Goal: Information Seeking & Learning: Find specific page/section

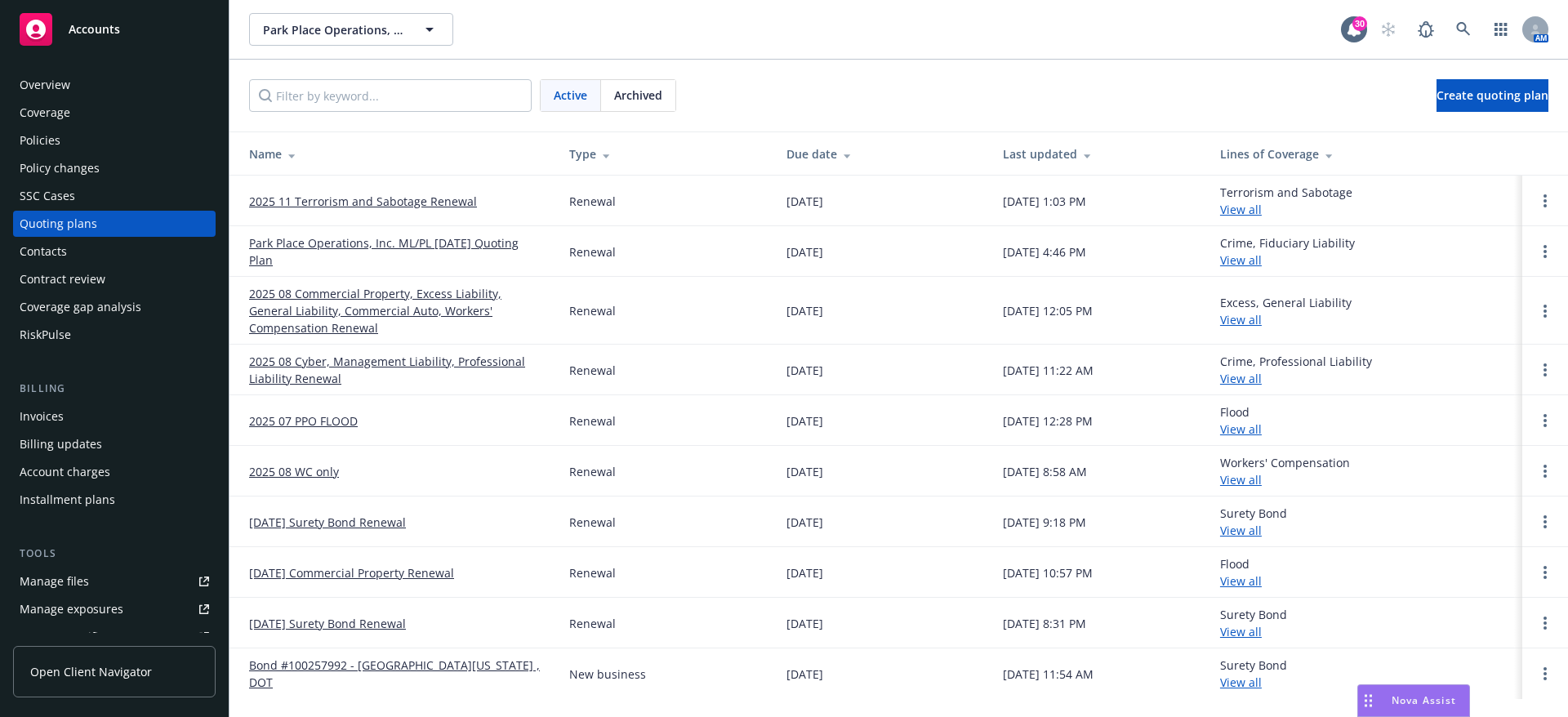
click at [45, 586] on div "Manage files" at bounding box center [55, 581] width 70 height 26
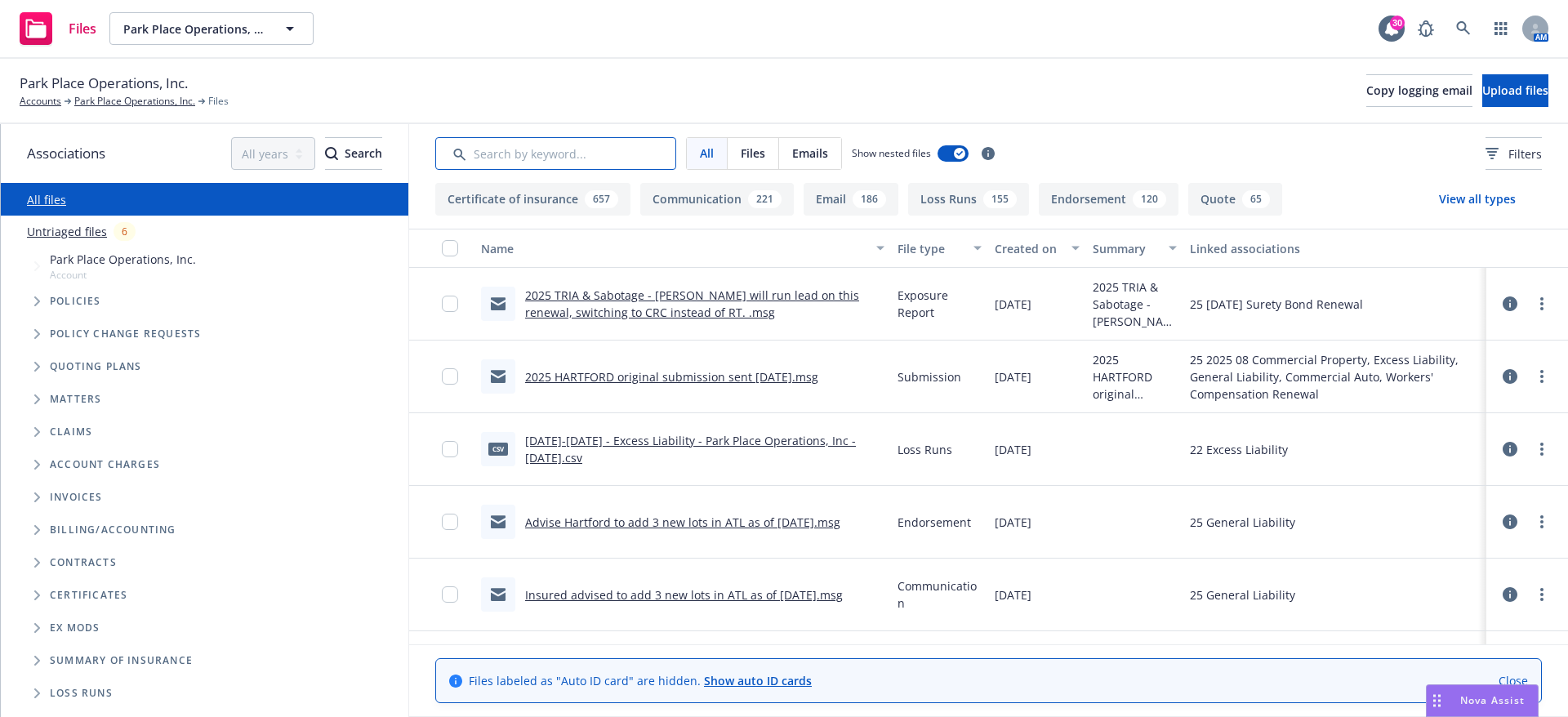
click at [507, 155] on input "Search by keyword..." at bounding box center [555, 153] width 241 height 33
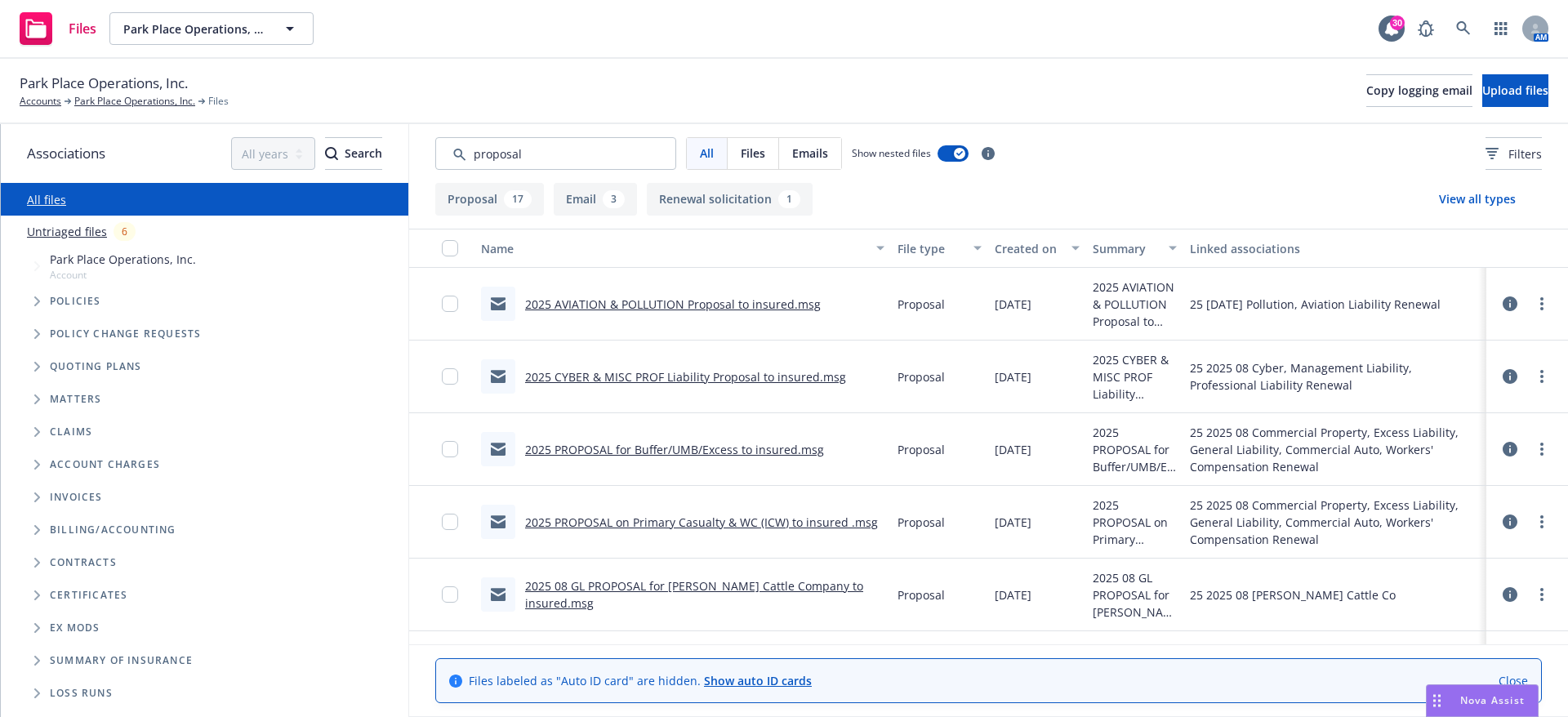
click at [615, 523] on link "2025 PROPOSAL on Primary Casualty & WC (ICW) to insured .msg" at bounding box center [701, 522] width 353 height 16
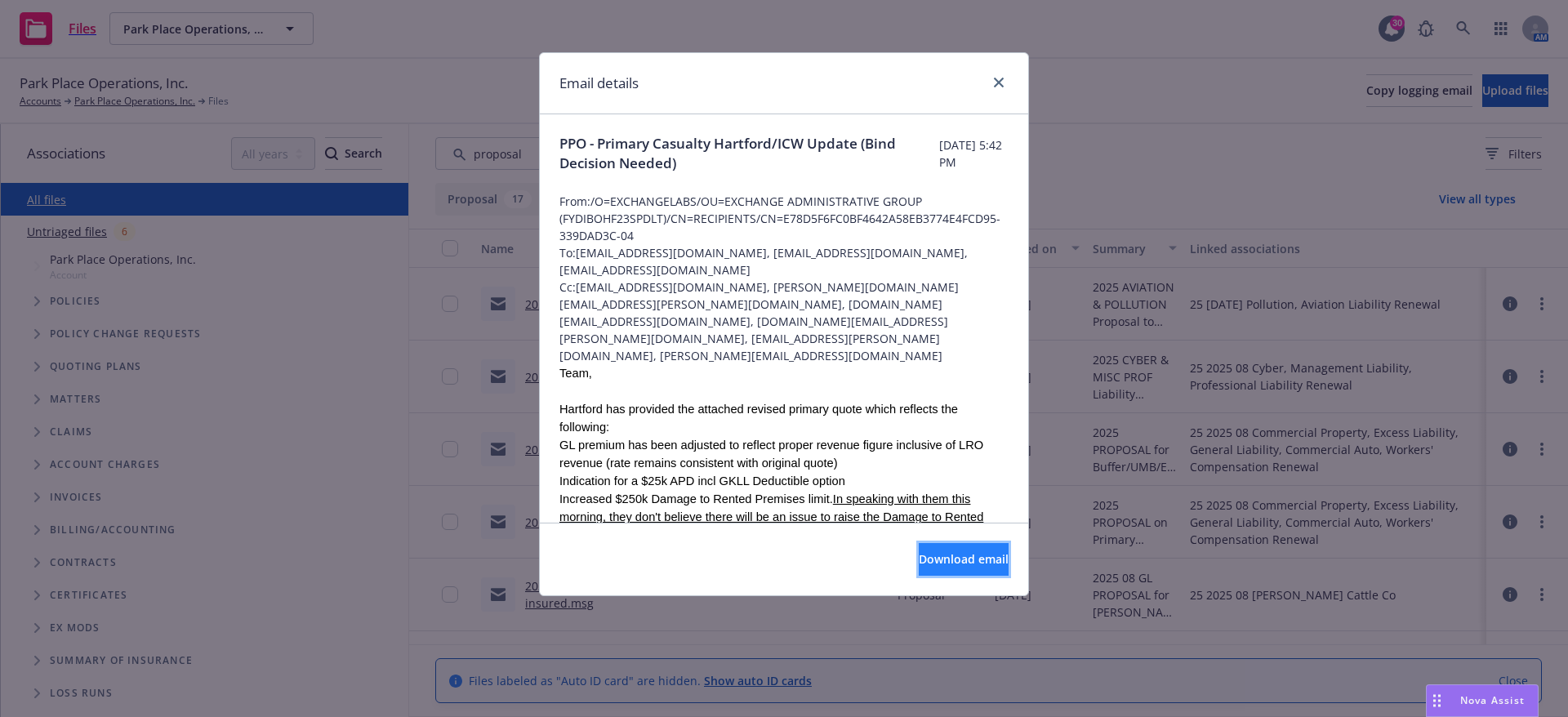
click at [919, 555] on span "Download email" at bounding box center [963, 559] width 89 height 16
click at [998, 83] on icon "close" at bounding box center [999, 82] width 10 height 10
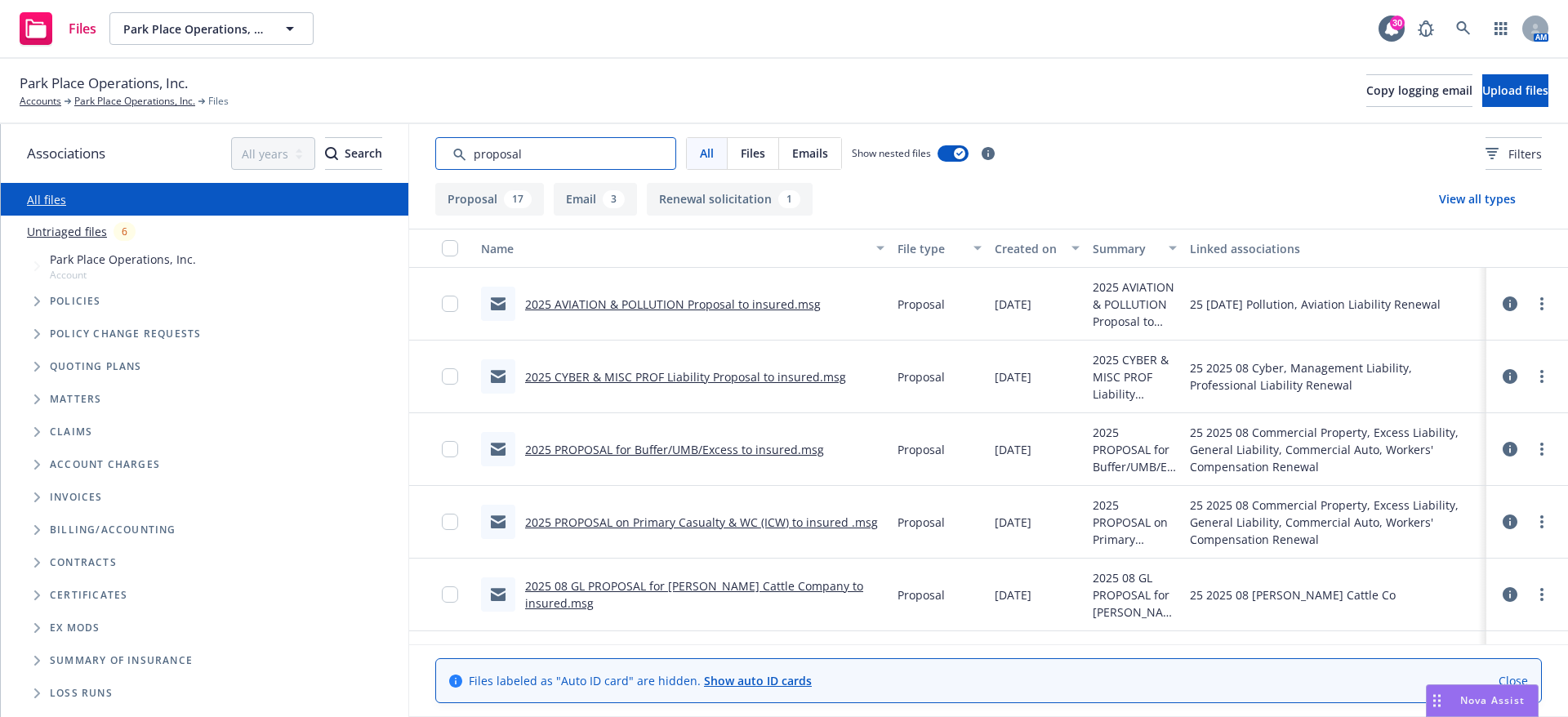
click at [599, 151] on input "Search by keyword..." at bounding box center [555, 153] width 241 height 33
drag, startPoint x: 599, startPoint y: 151, endPoint x: 445, endPoint y: 159, distance: 154.2
click at [445, 159] on input "Search by keyword..." at bounding box center [555, 153] width 241 height 33
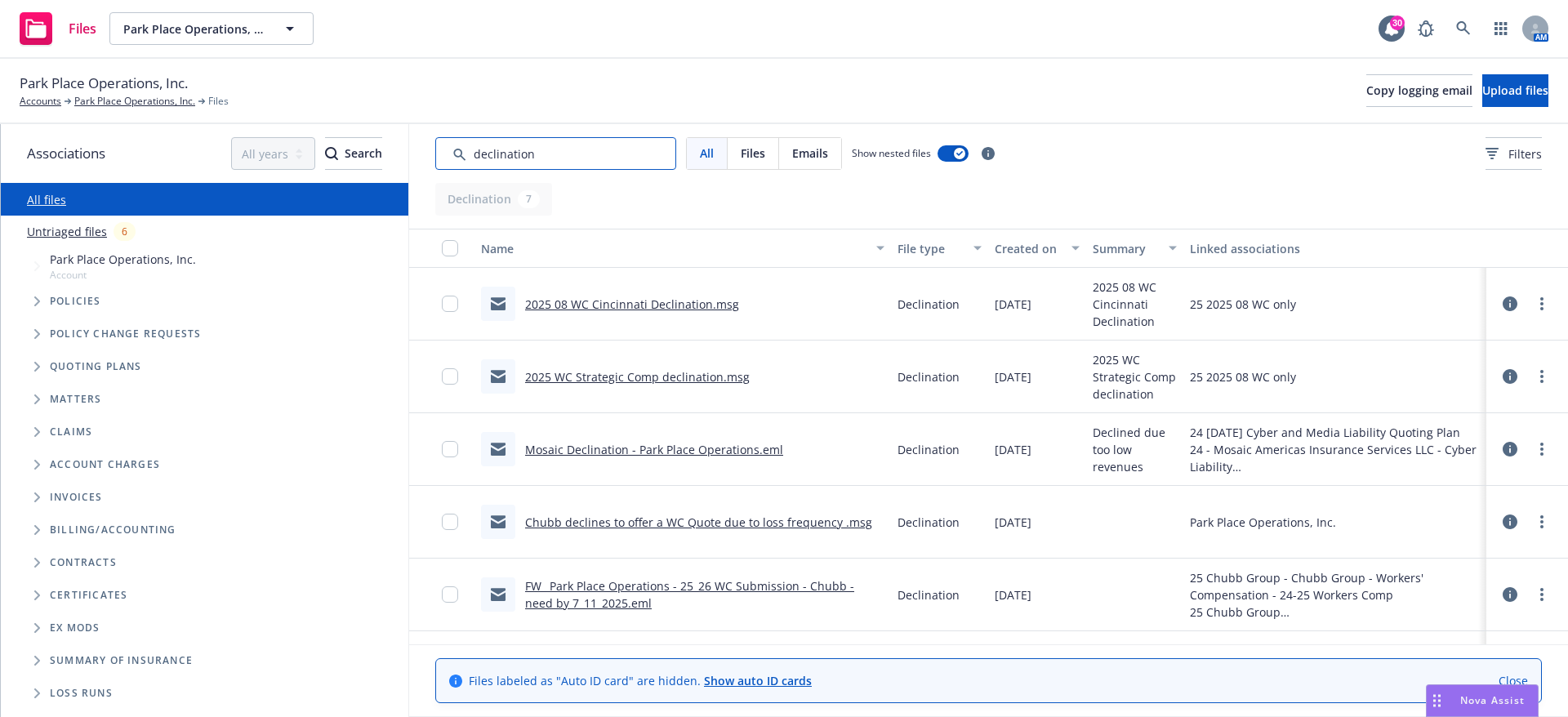
type input "declination"
click at [638, 303] on link "2025 08 WC Cincinnati Declination.msg" at bounding box center [632, 304] width 214 height 16
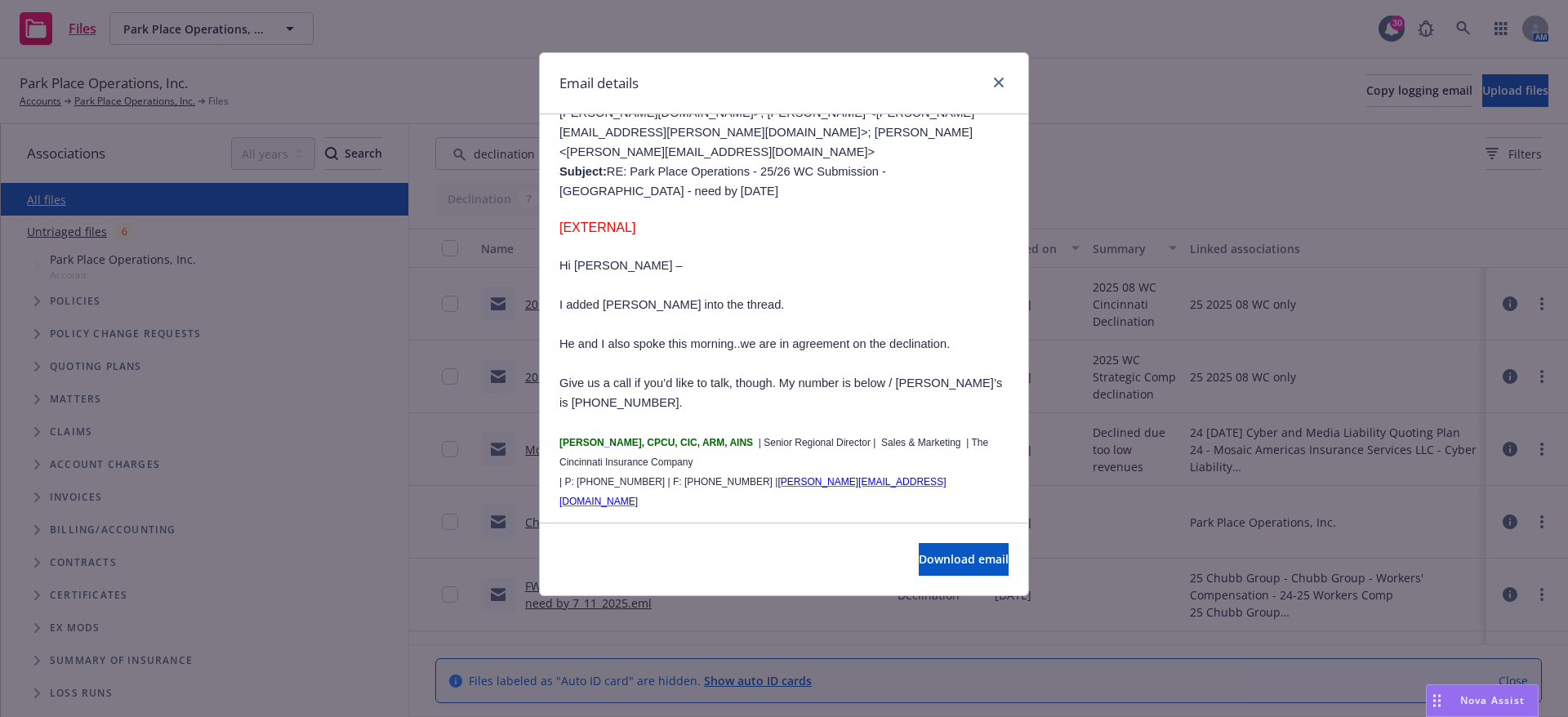
scroll to position [769, 0]
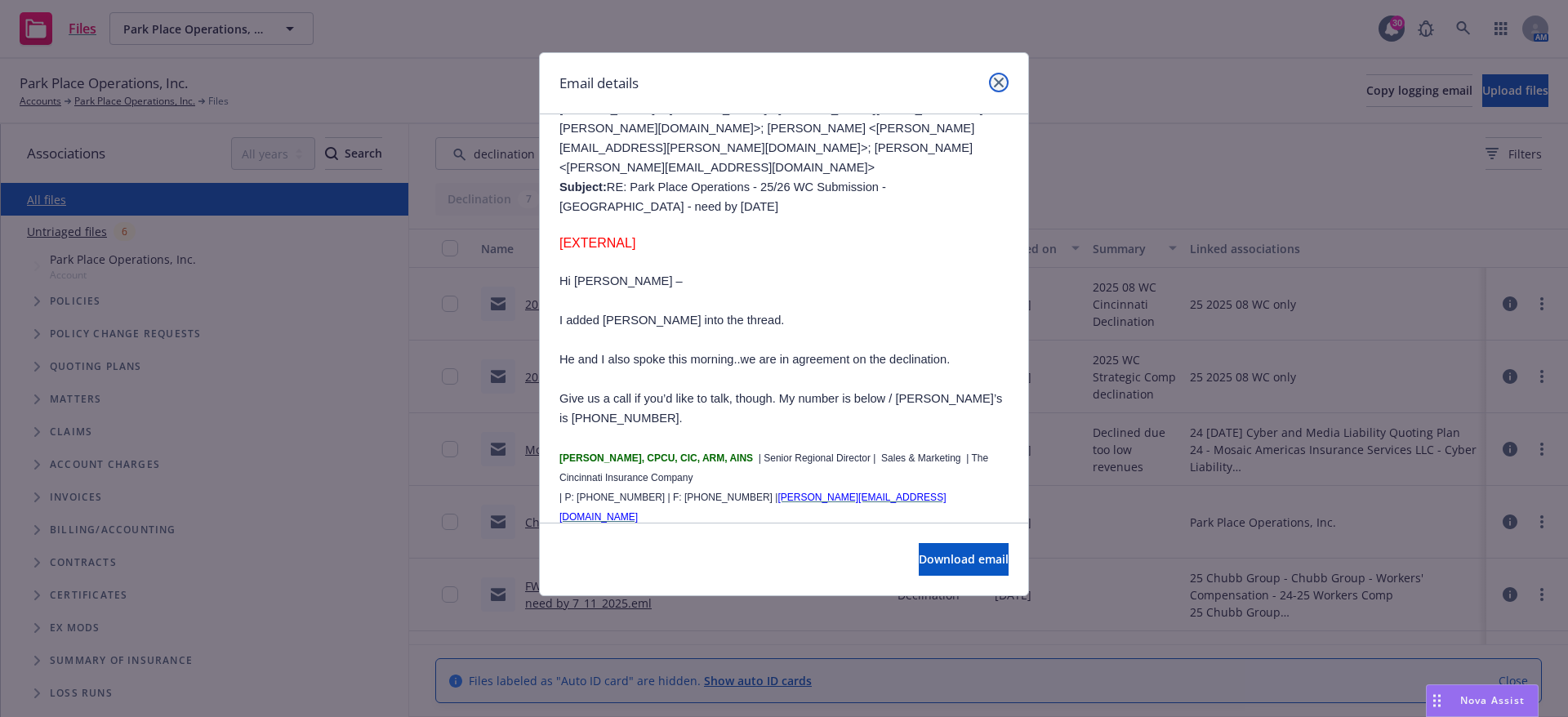
click at [1000, 84] on icon "close" at bounding box center [999, 82] width 10 height 10
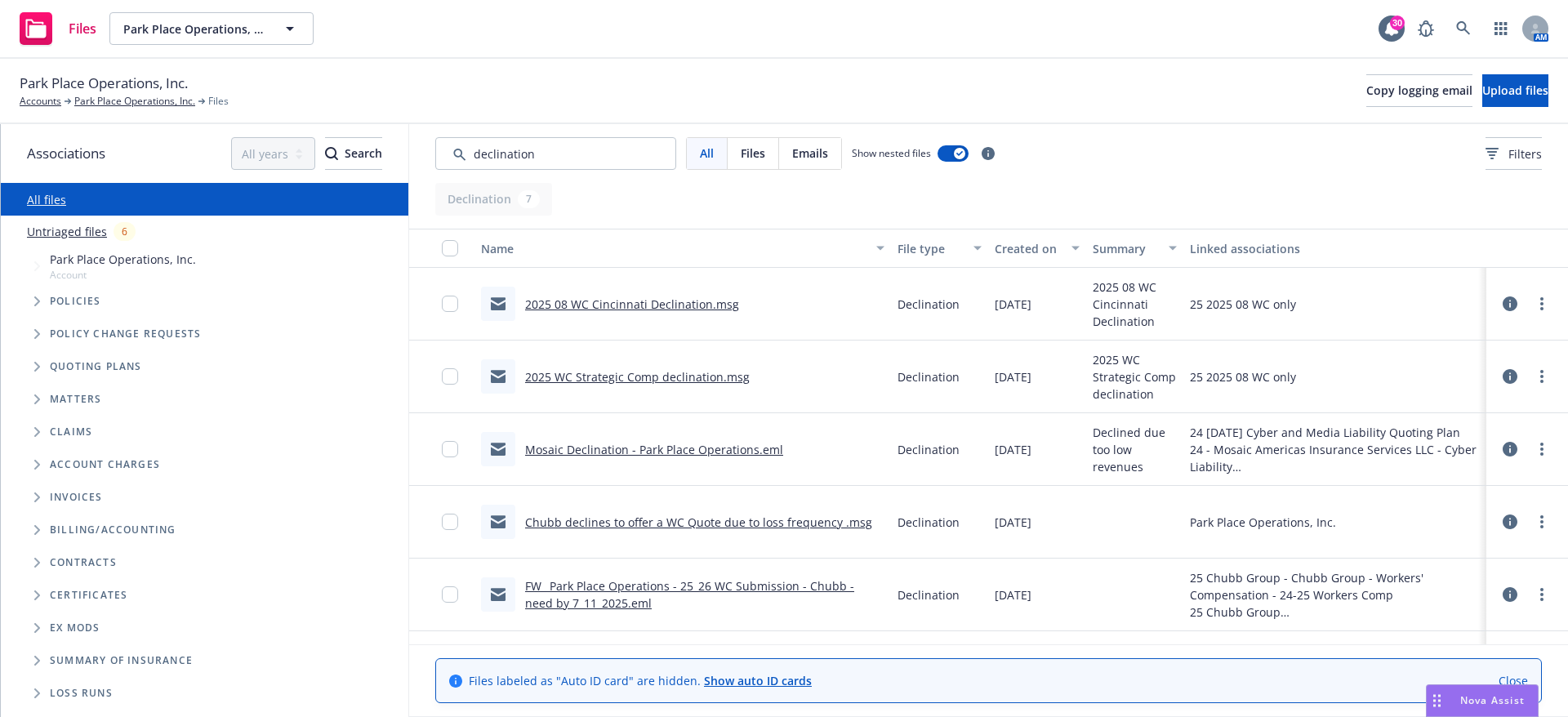
click at [657, 523] on link "Chubb declines to offer a WC Quote due to loss frequency .msg" at bounding box center [698, 522] width 347 height 16
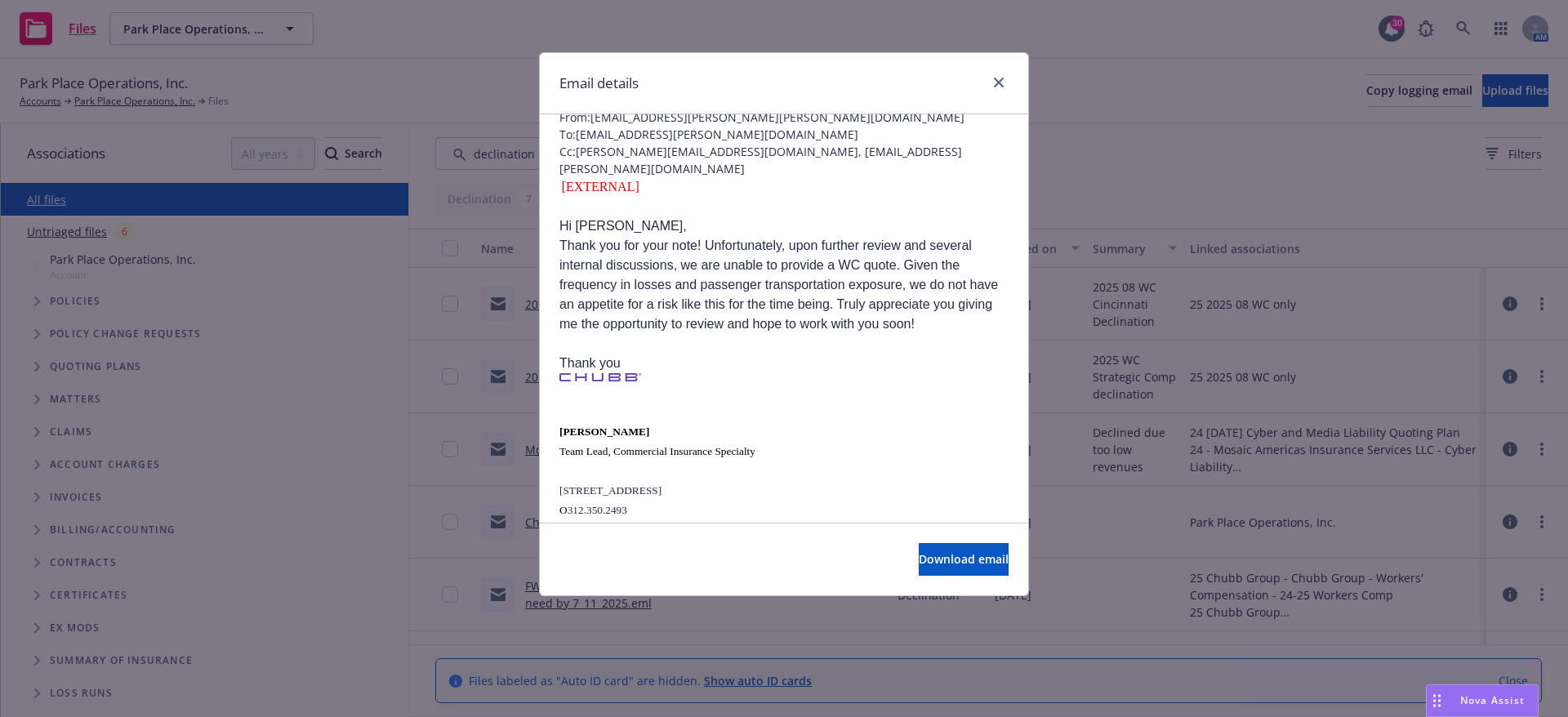
scroll to position [158, 0]
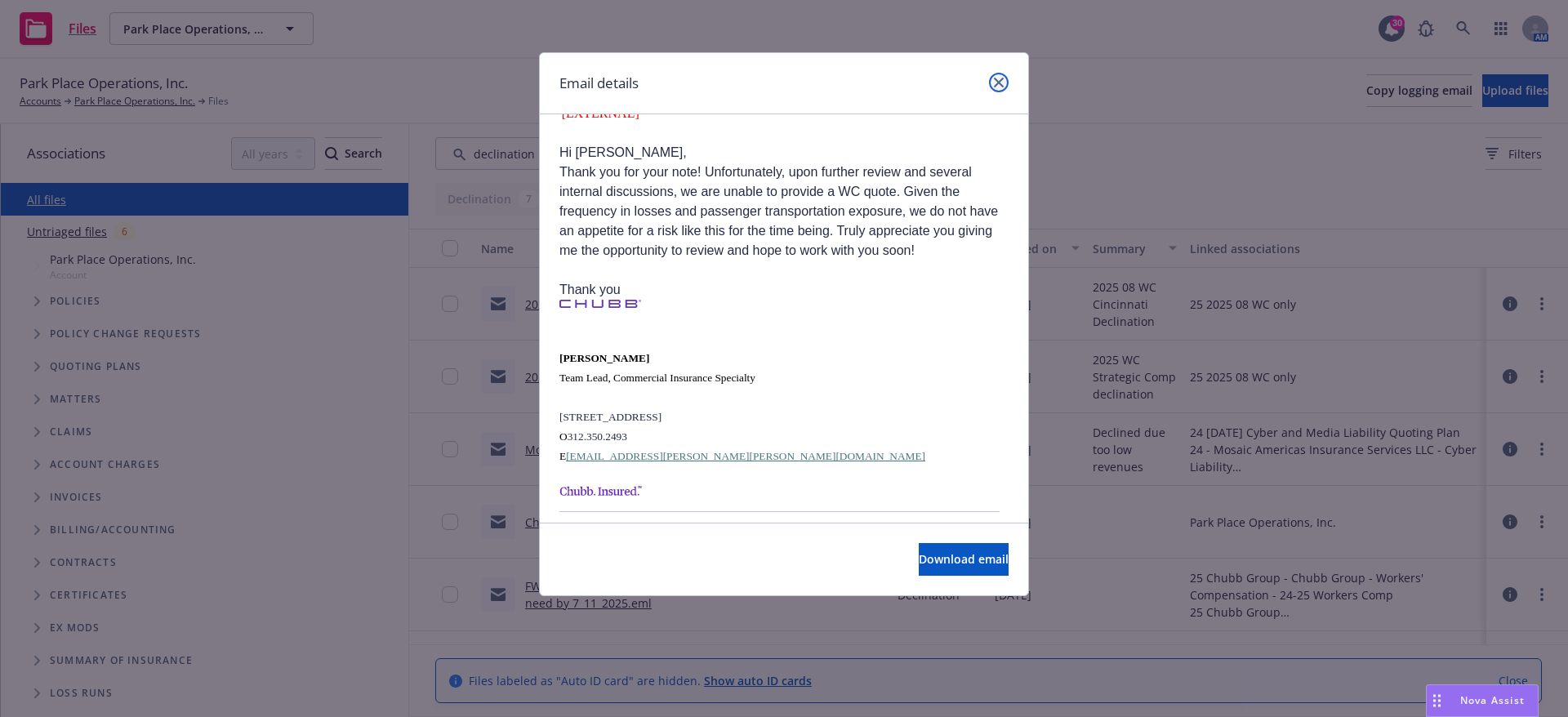
click at [997, 82] on icon "close" at bounding box center [999, 82] width 10 height 10
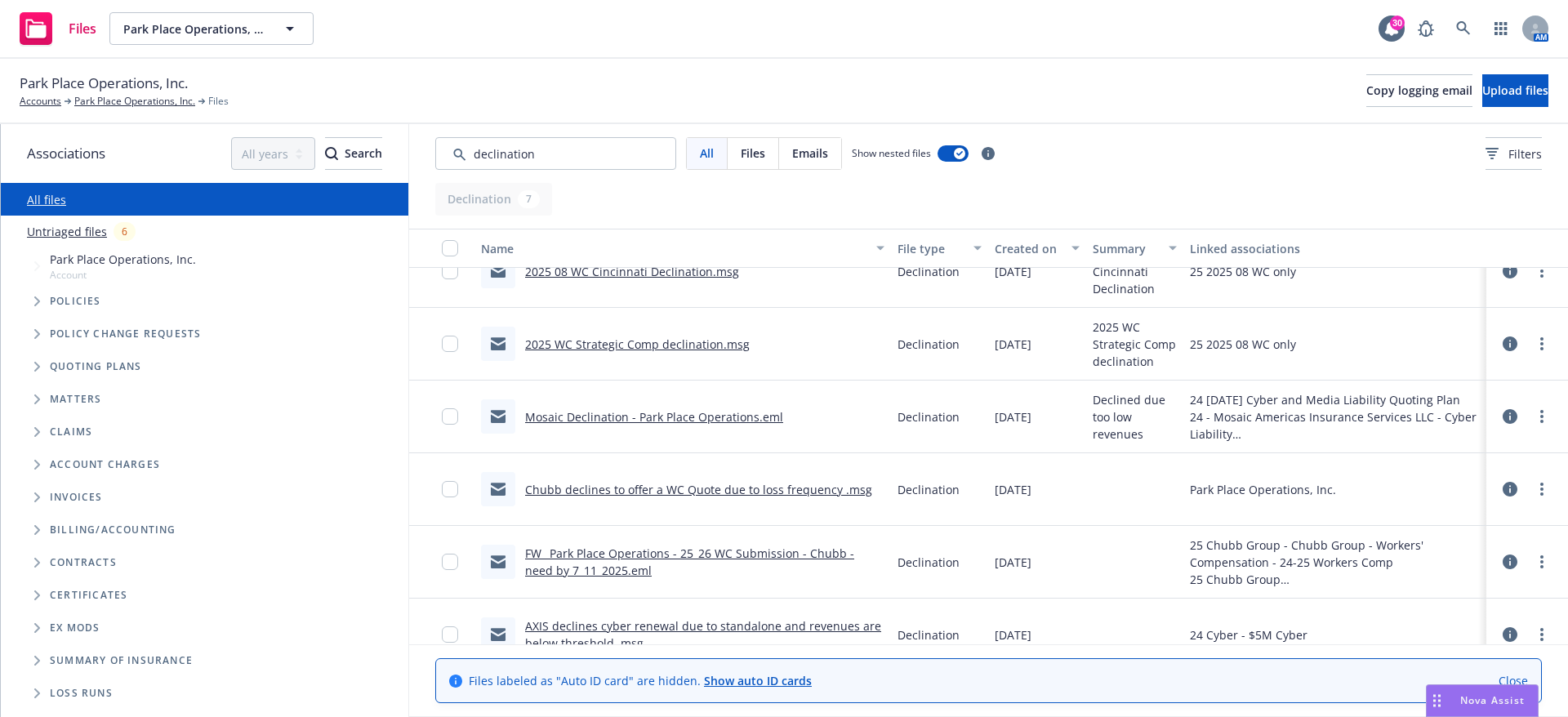
scroll to position [132, 0]
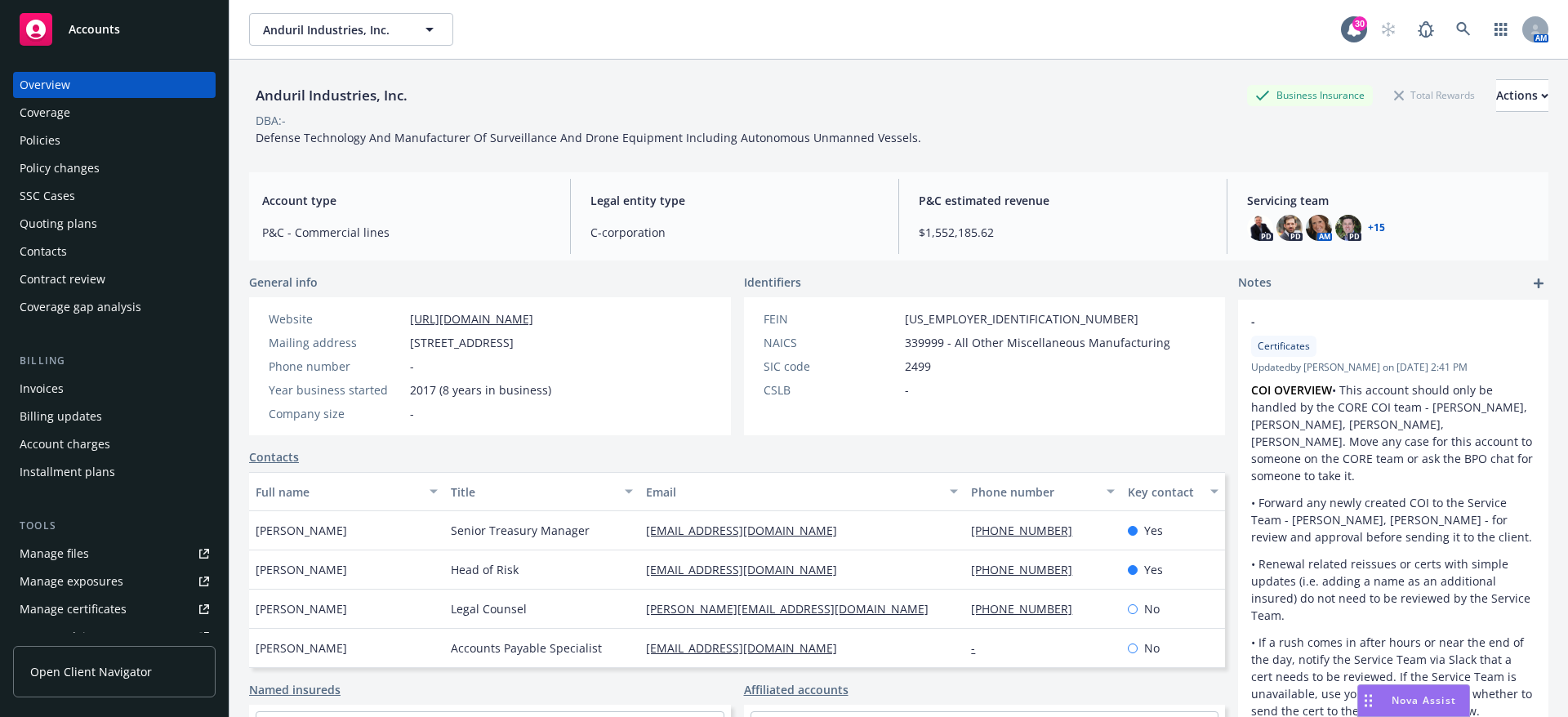
click at [49, 550] on div "Manage files" at bounding box center [55, 553] width 70 height 26
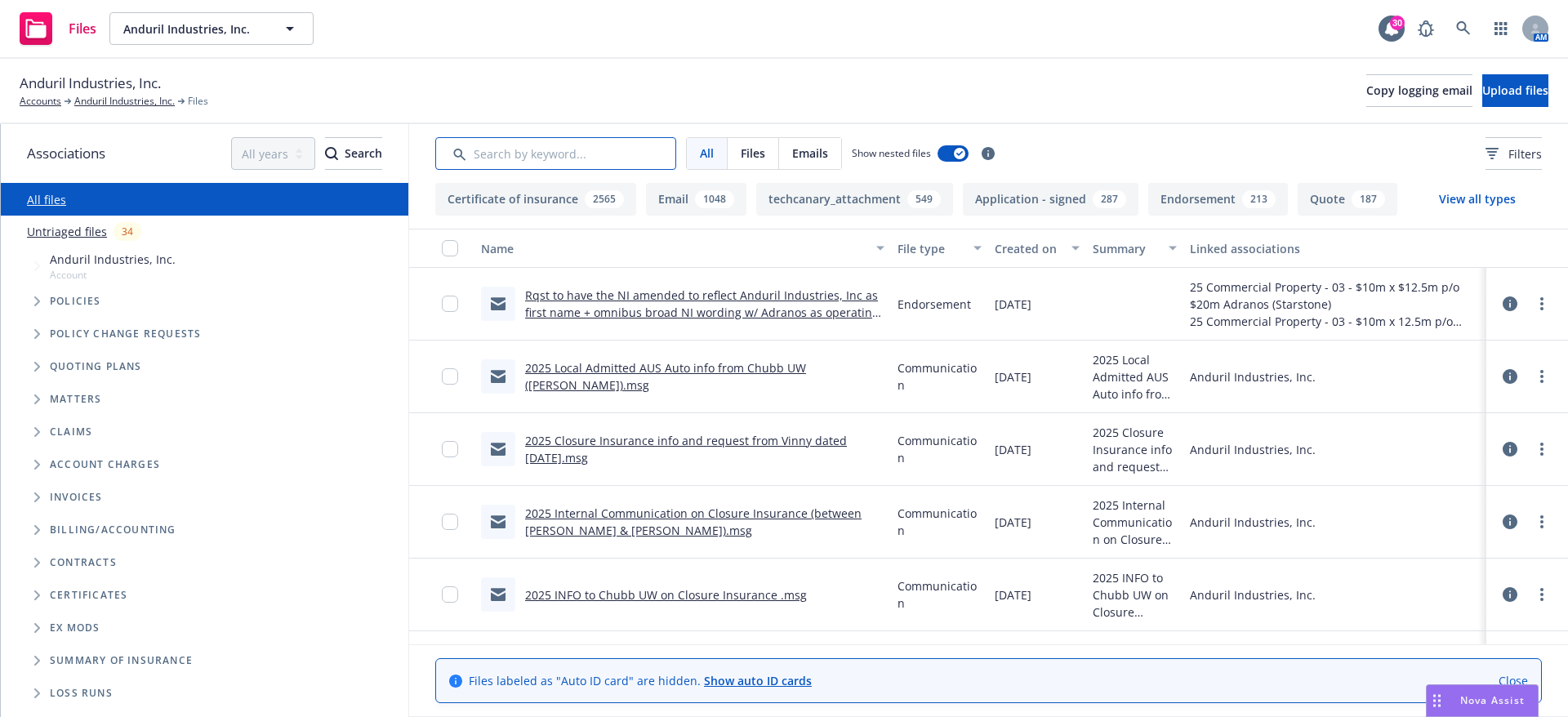
click at [491, 158] on input "Search by keyword..." at bounding box center [555, 153] width 241 height 33
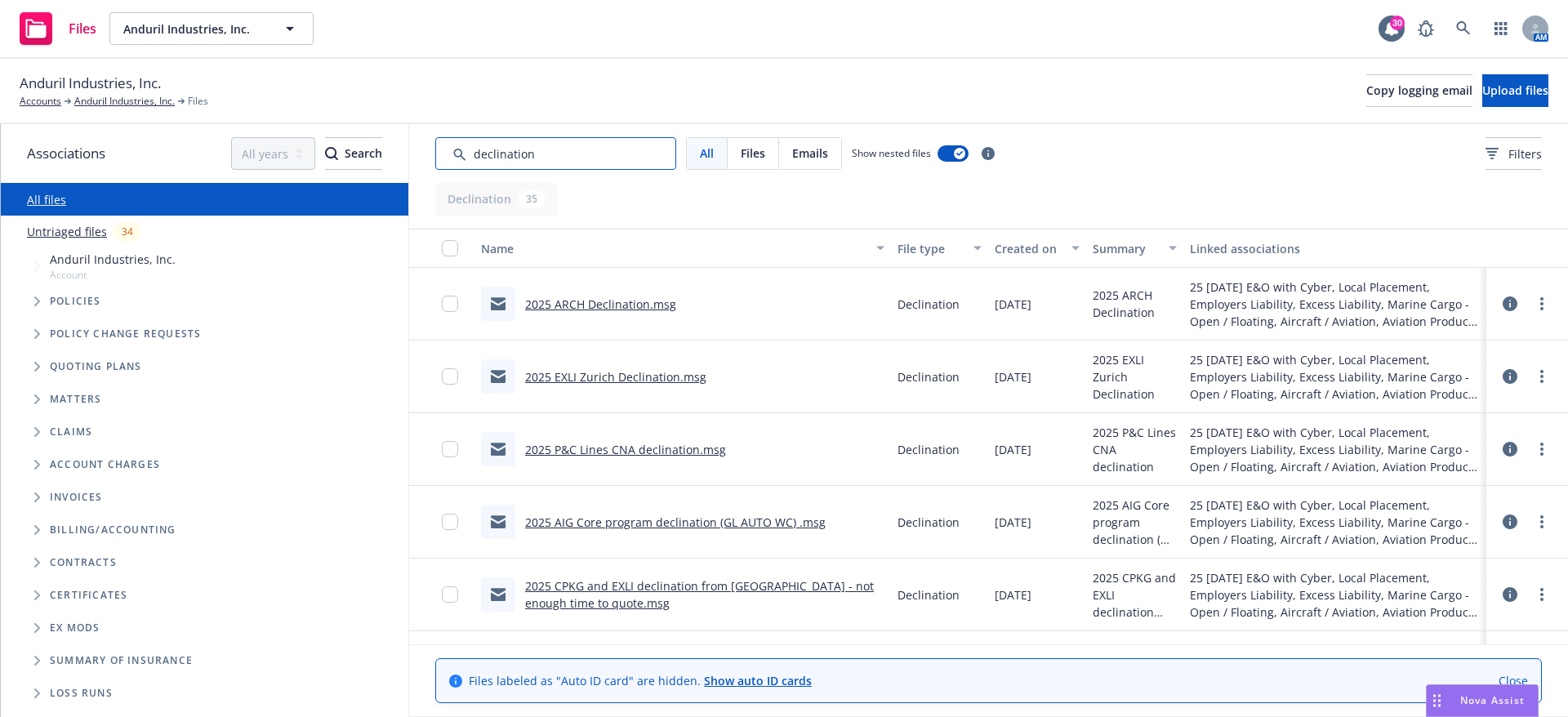
type input "declination"
click at [564, 310] on link "2025 ARCH Declination.msg" at bounding box center [601, 304] width 151 height 16
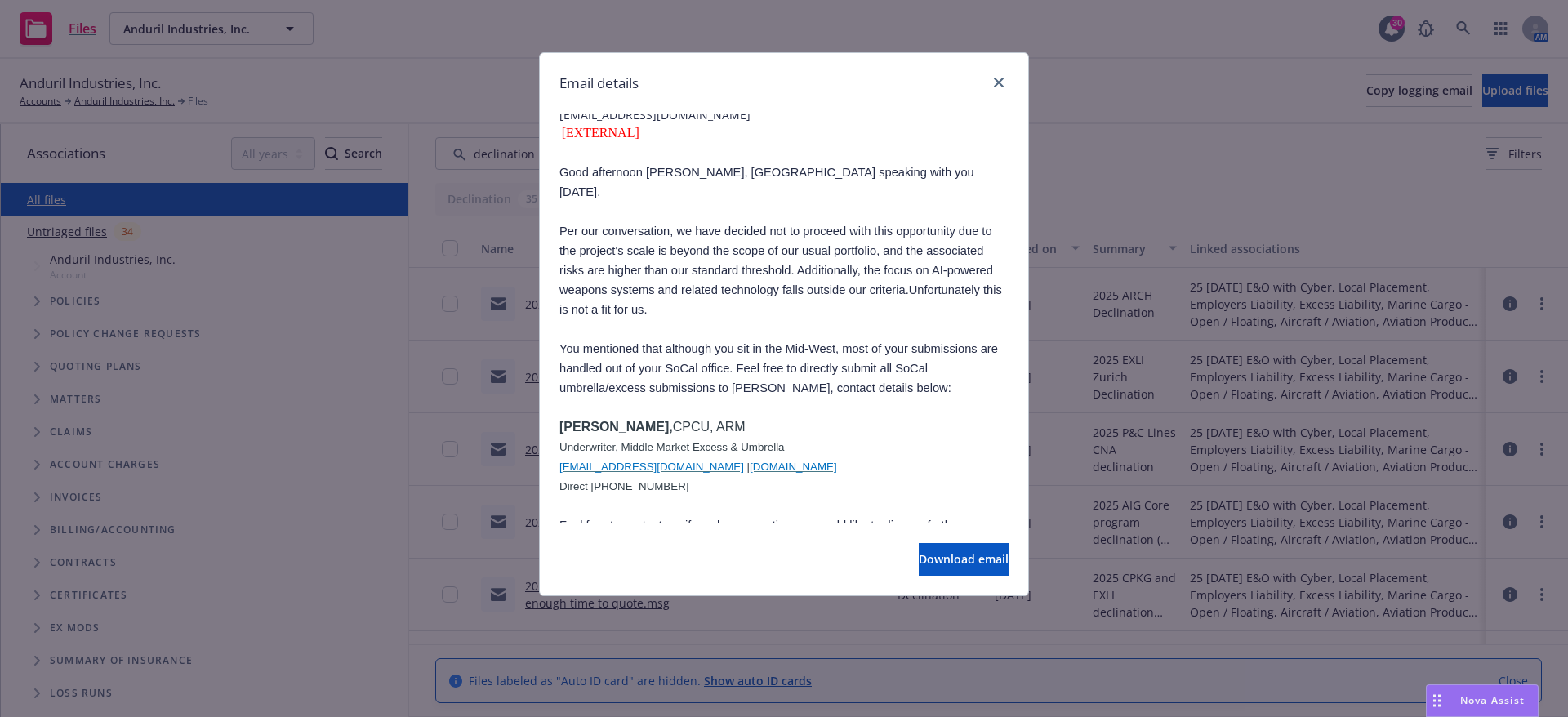
scroll to position [228, 0]
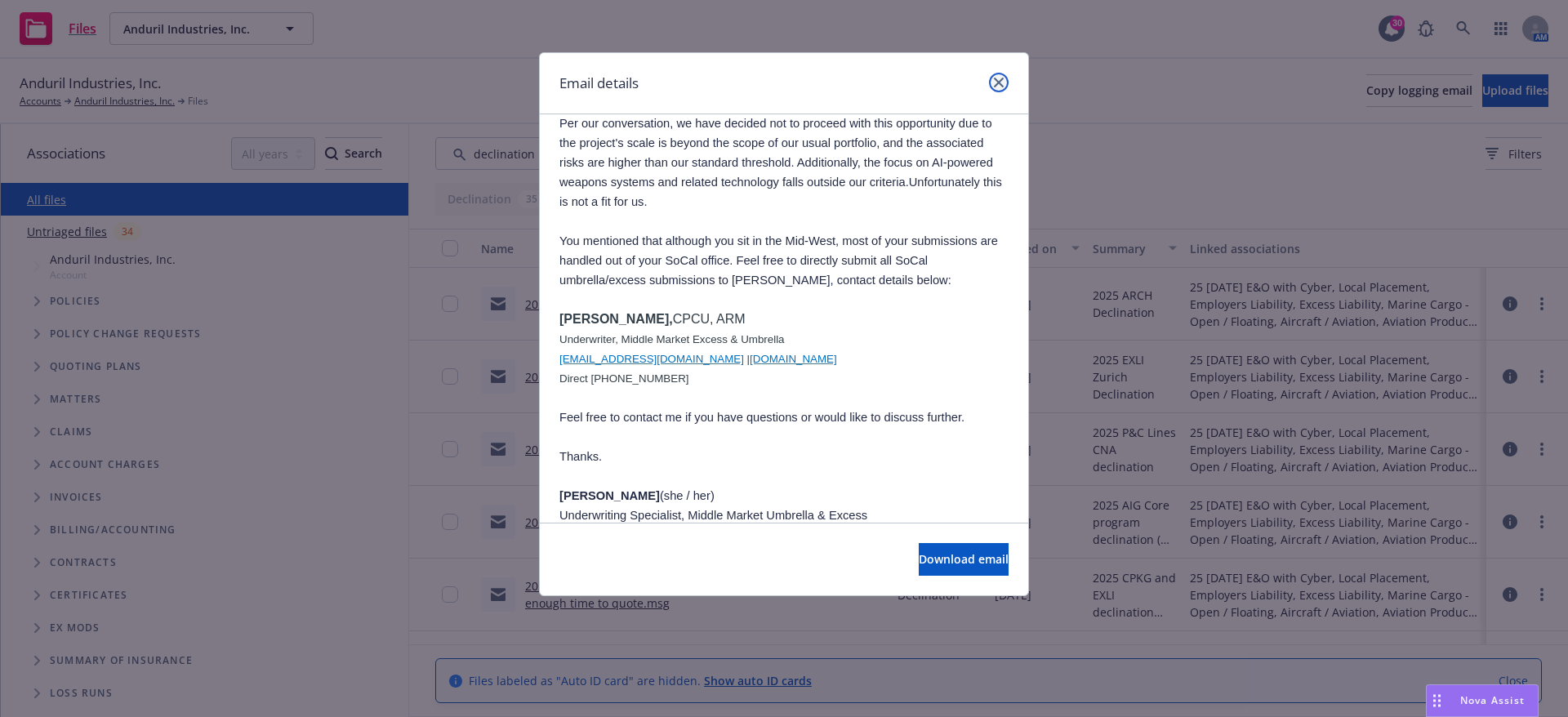
click at [1001, 77] on icon "close" at bounding box center [999, 82] width 10 height 10
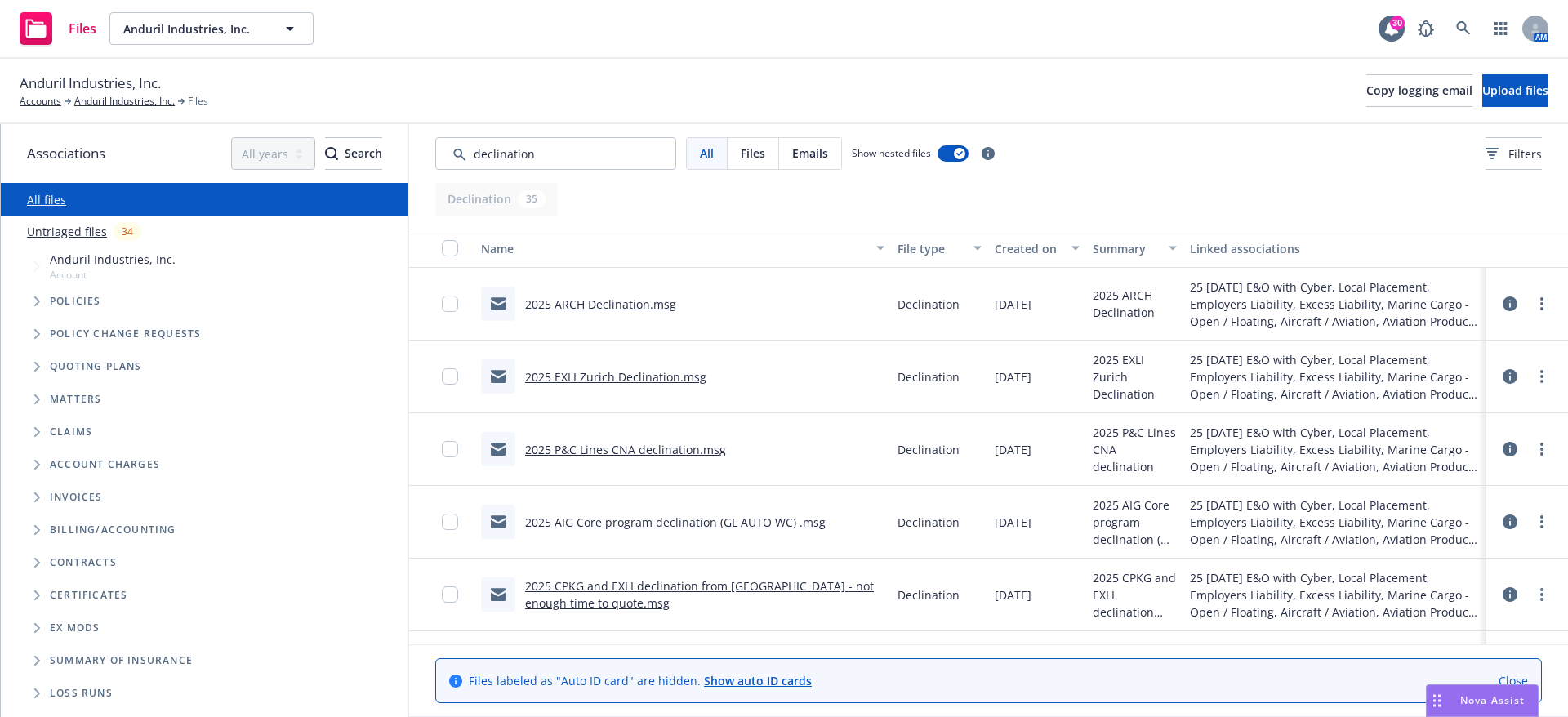
click at [600, 379] on link "2025 EXLI Zurich Declination.msg" at bounding box center [616, 377] width 182 height 16
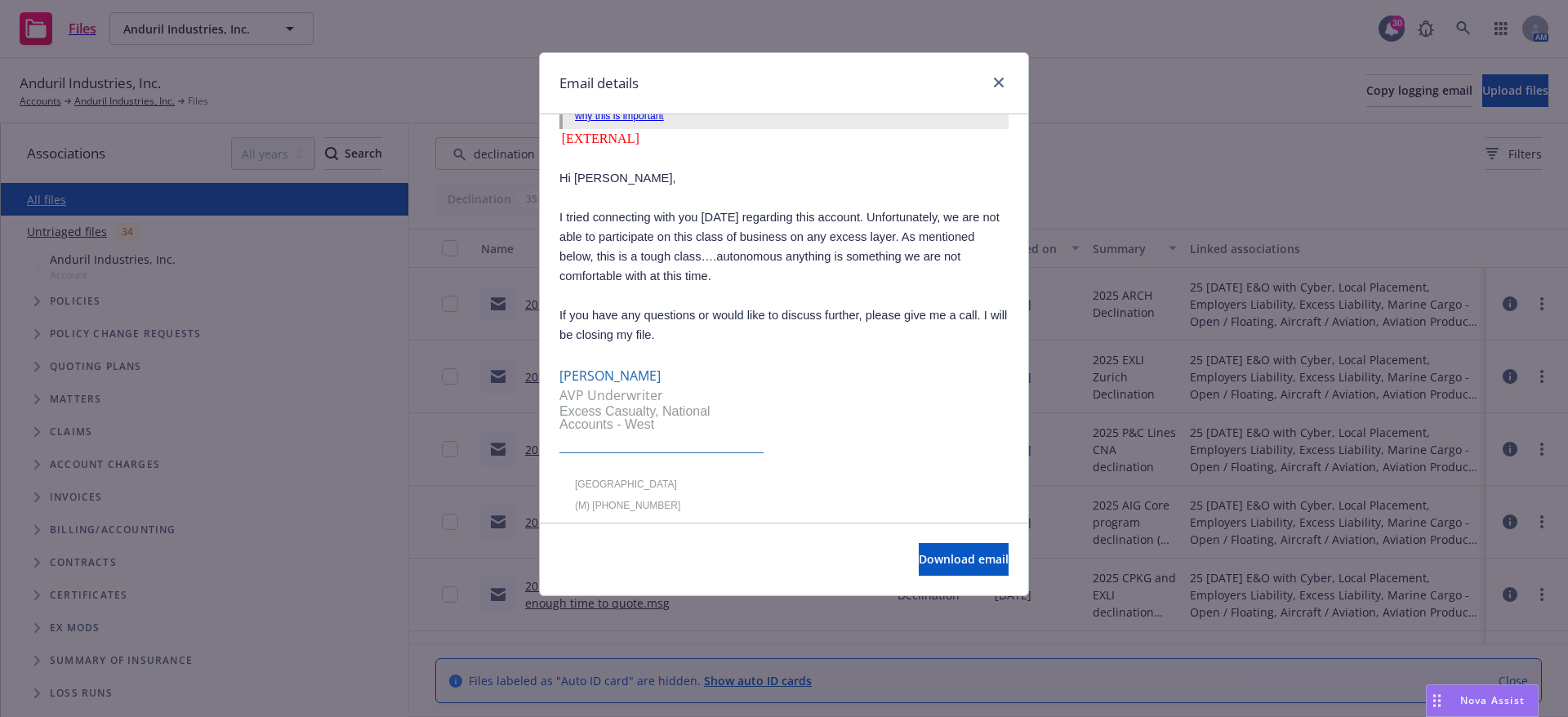
scroll to position [262, 0]
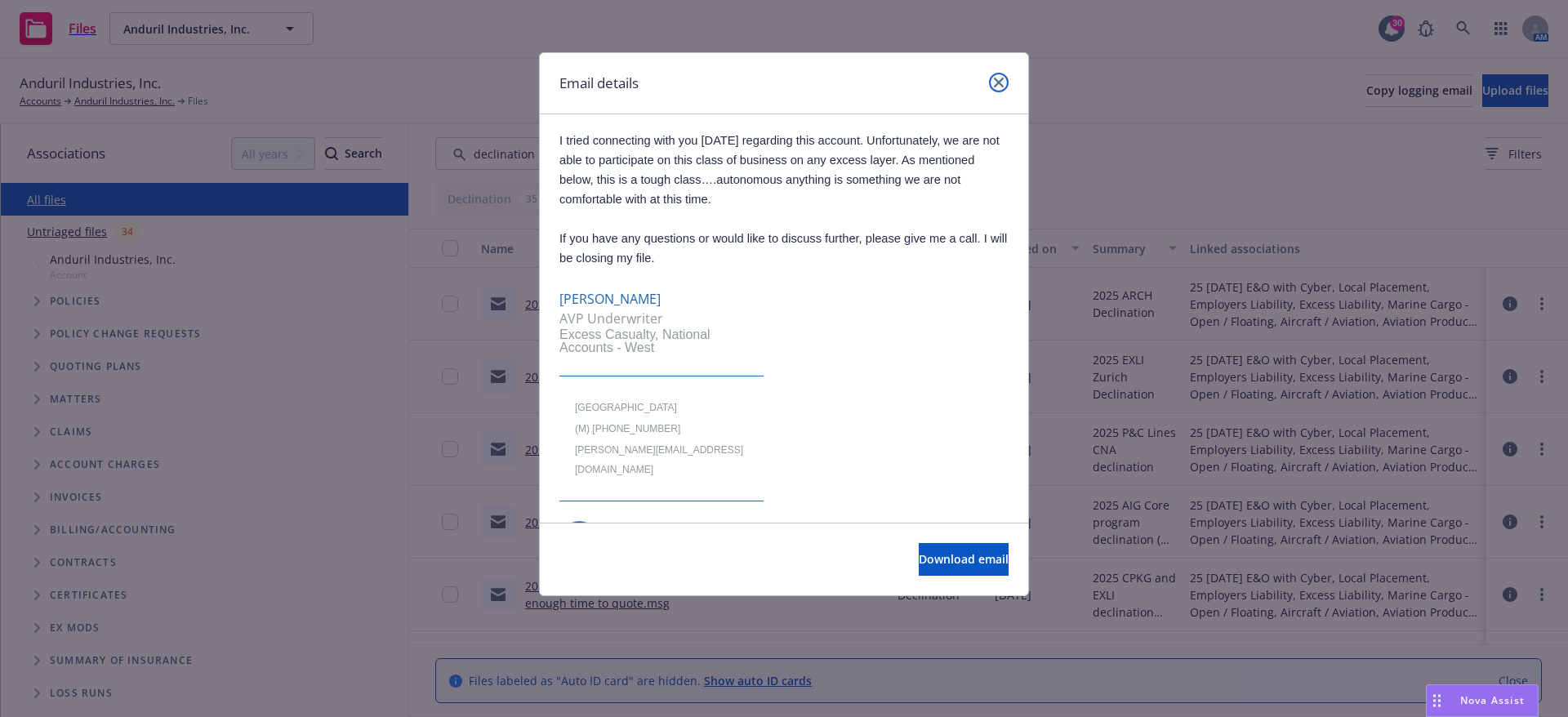
click at [1002, 87] on link "close" at bounding box center [999, 82] width 20 height 20
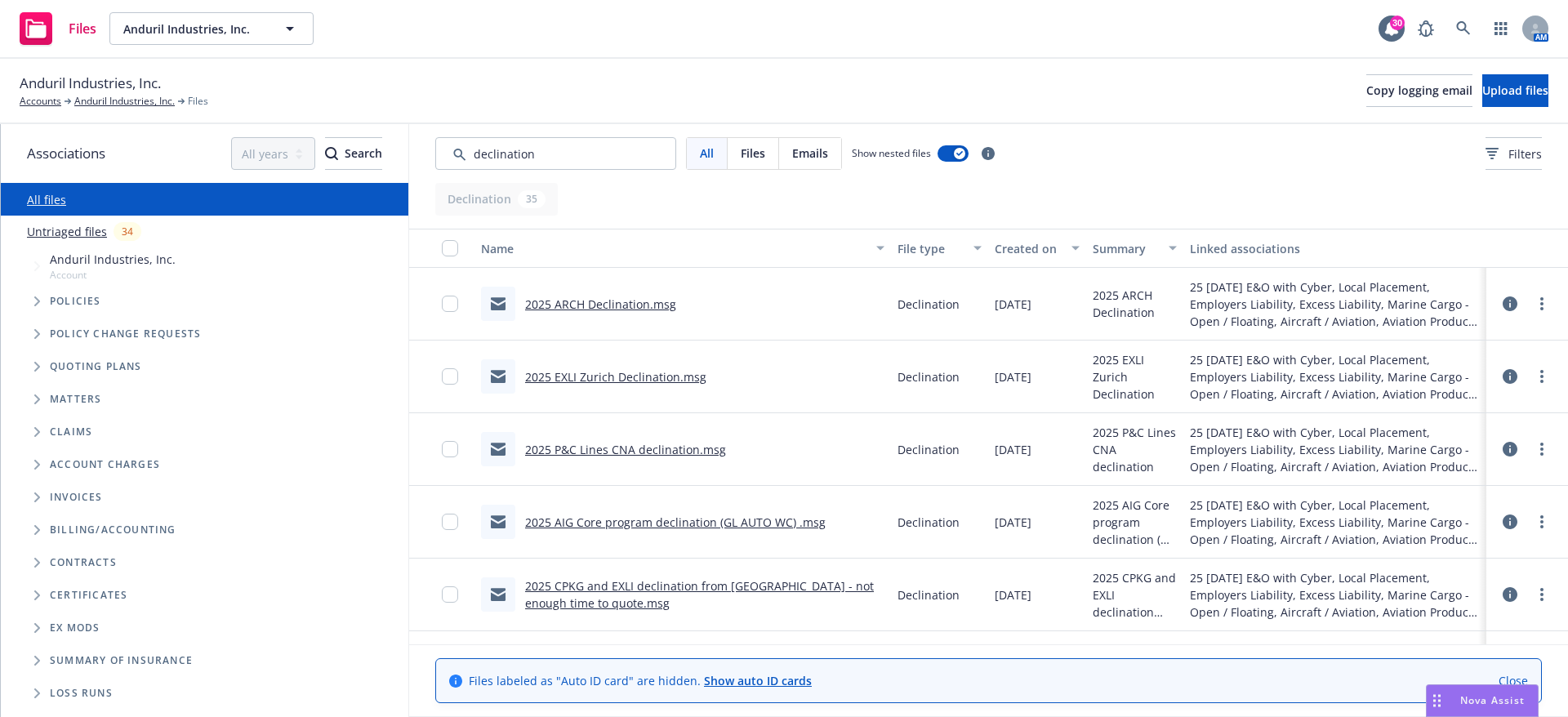
click at [663, 520] on link "2025 AIG Core program declination (GL AUTO WC) .msg" at bounding box center [675, 522] width 301 height 16
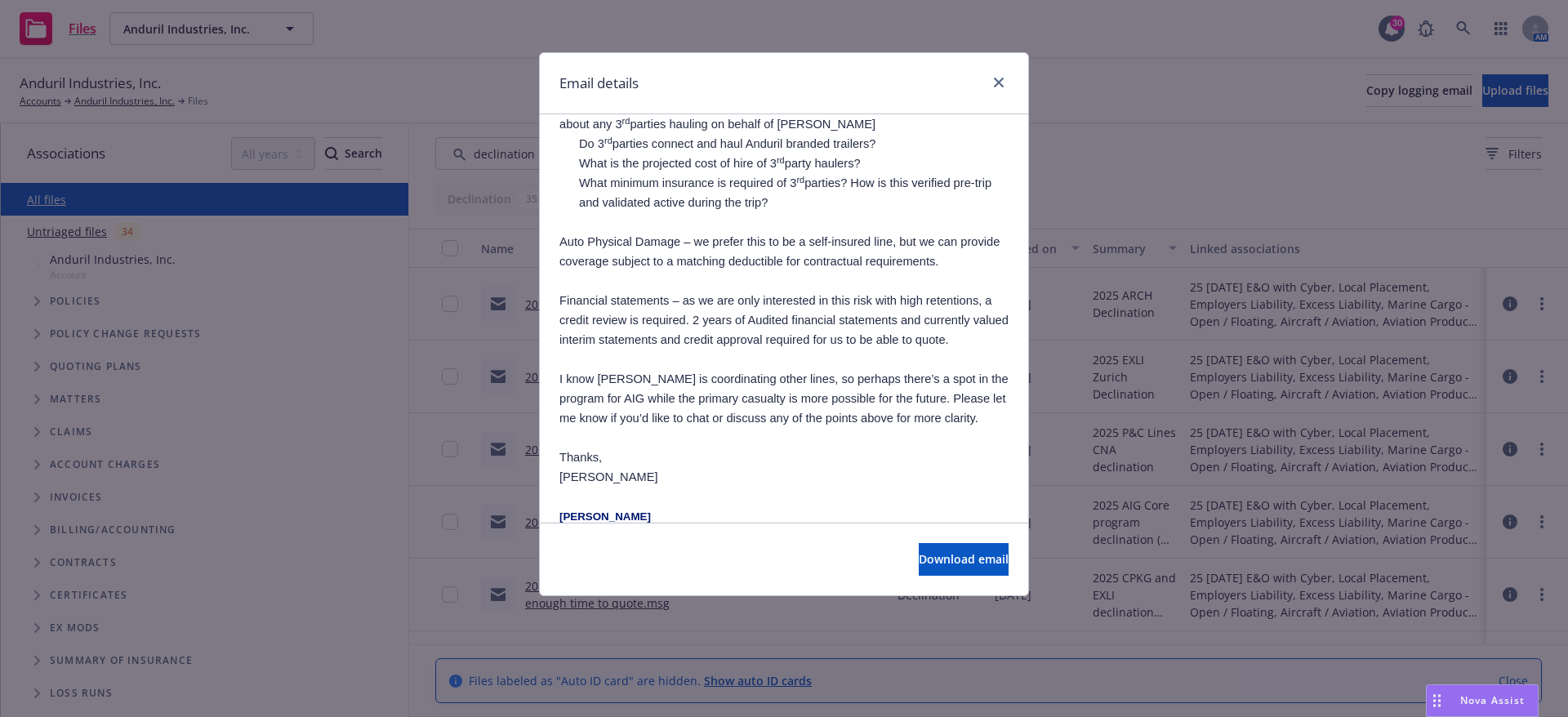
scroll to position [903, 0]
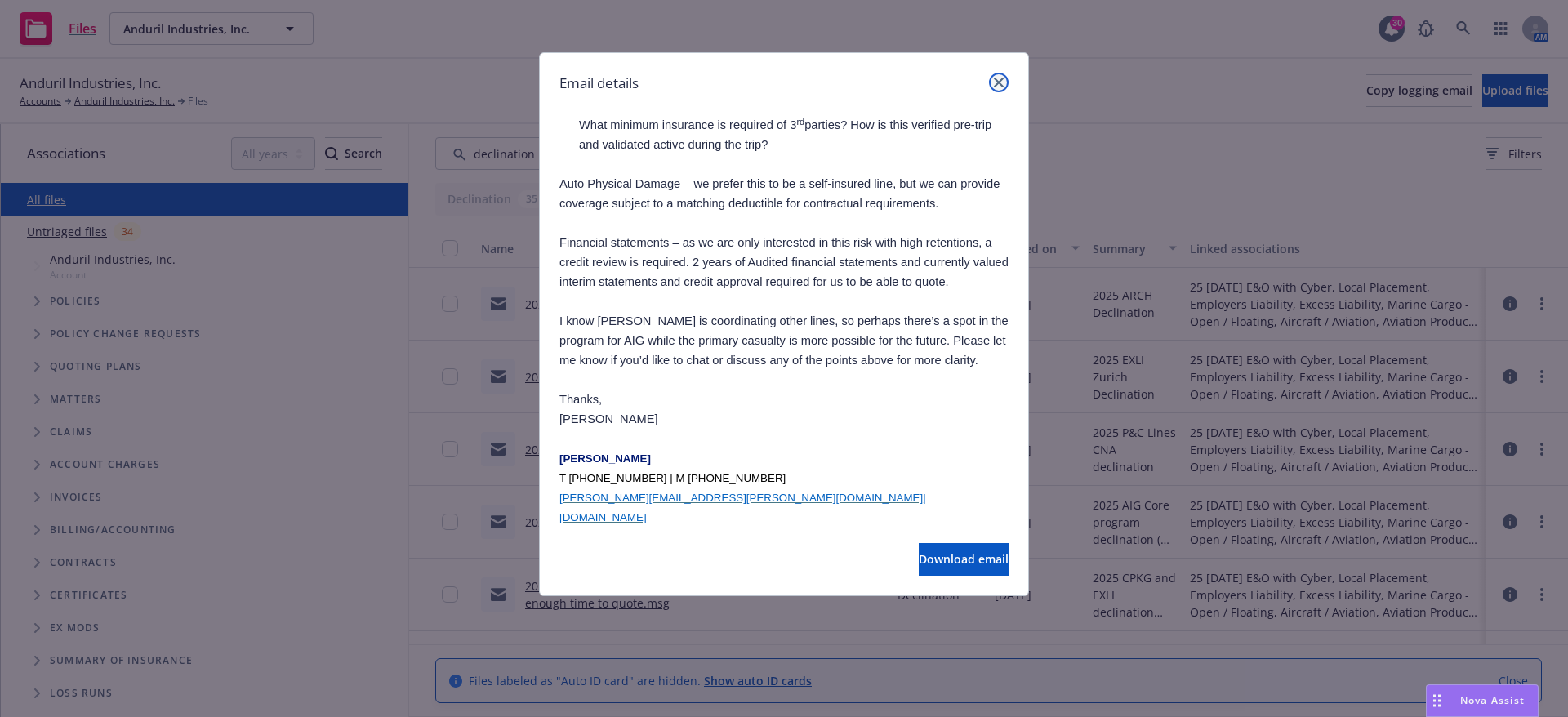
click at [1001, 84] on icon "close" at bounding box center [999, 82] width 10 height 10
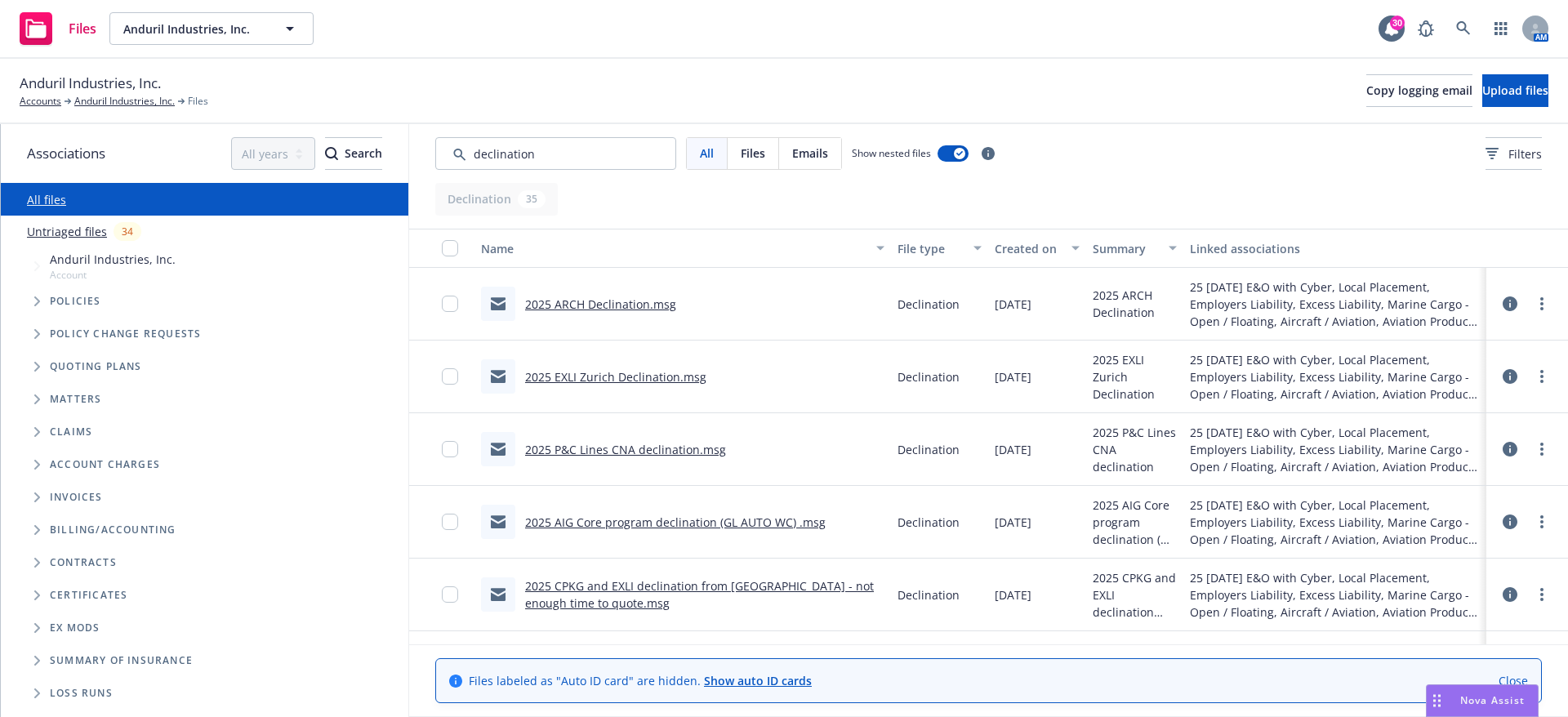
click at [633, 453] on link "2025 P&C Lines CNA declination.msg" at bounding box center [626, 450] width 201 height 16
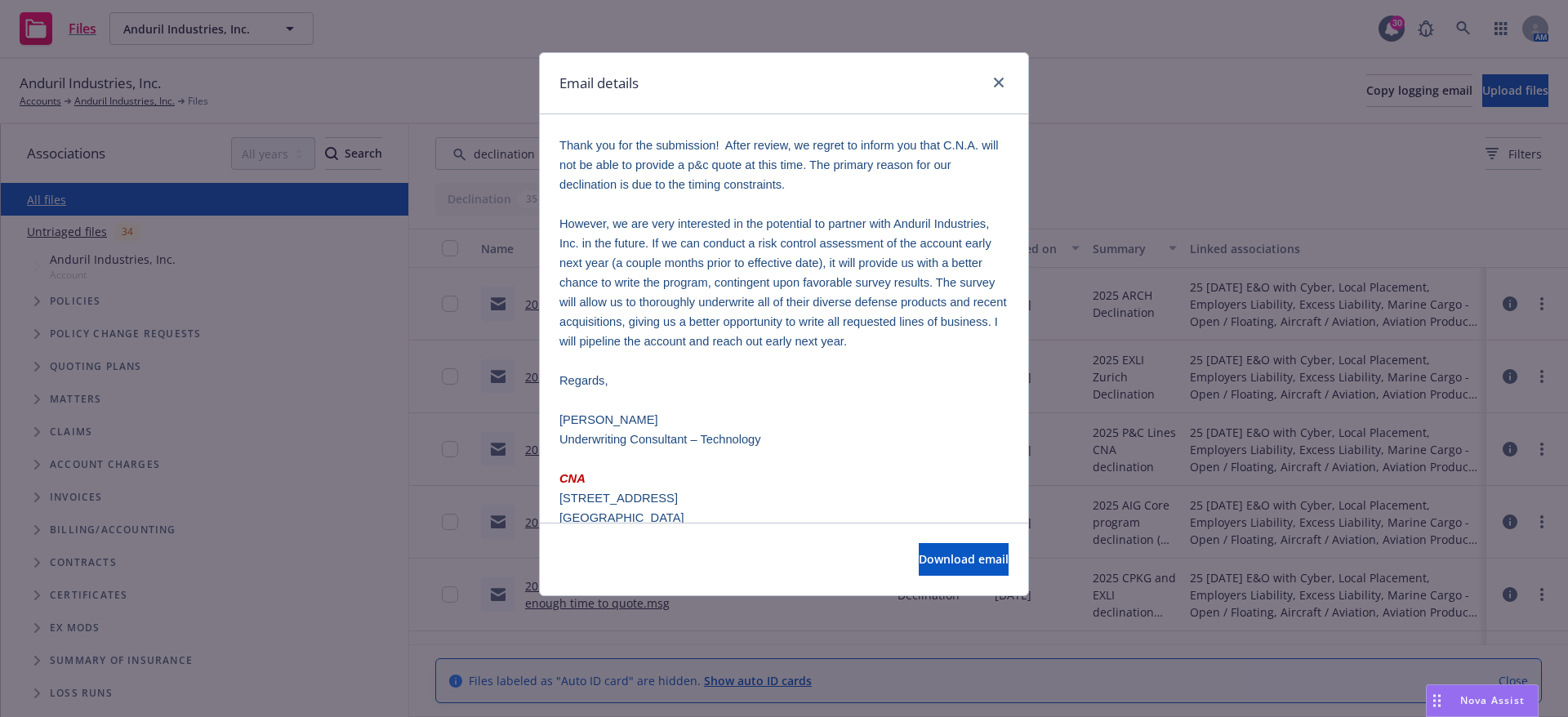
scroll to position [359, 0]
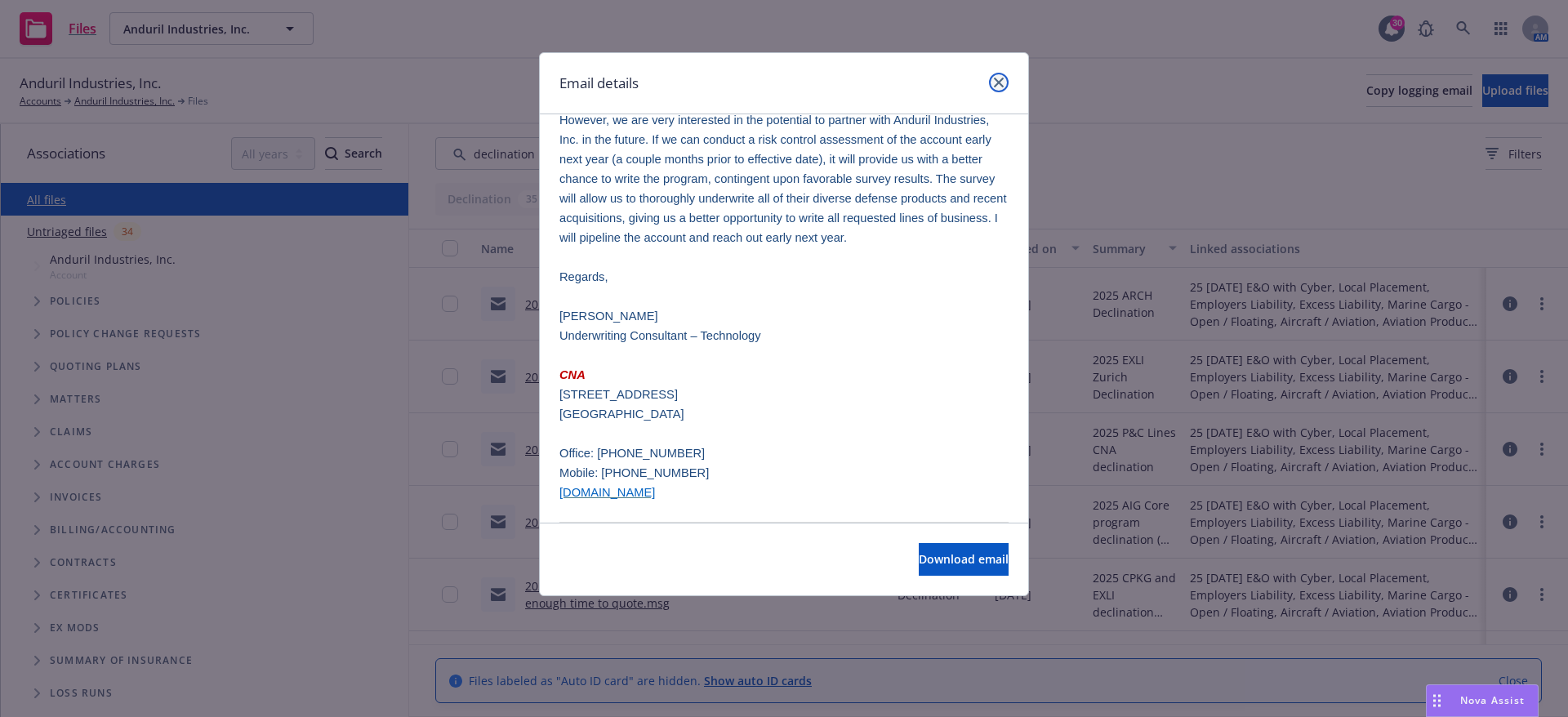
click at [999, 85] on icon "close" at bounding box center [999, 82] width 10 height 10
